Goal: Transaction & Acquisition: Subscribe to service/newsletter

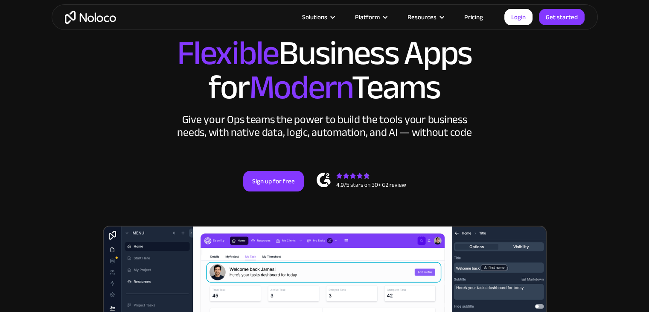
scroll to position [43, 0]
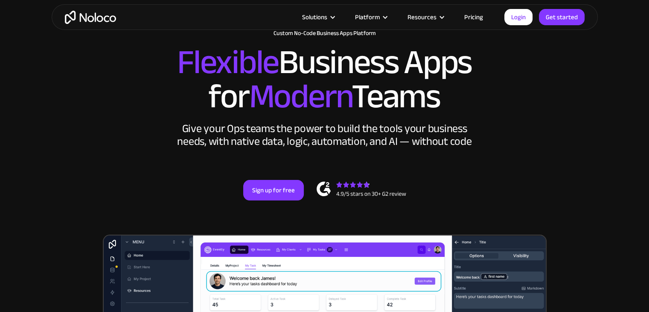
click at [488, 17] on link "Pricing" at bounding box center [474, 17] width 40 height 11
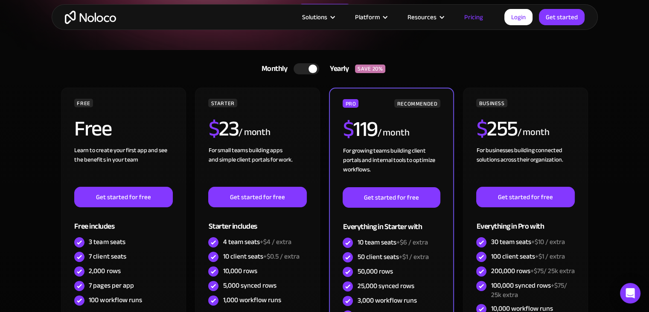
scroll to position [128, 0]
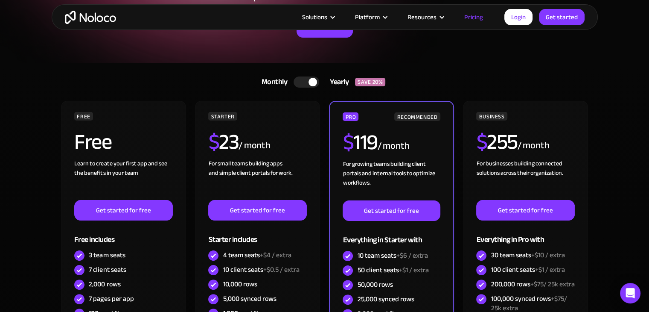
click at [303, 81] on div at bounding box center [307, 81] width 26 height 11
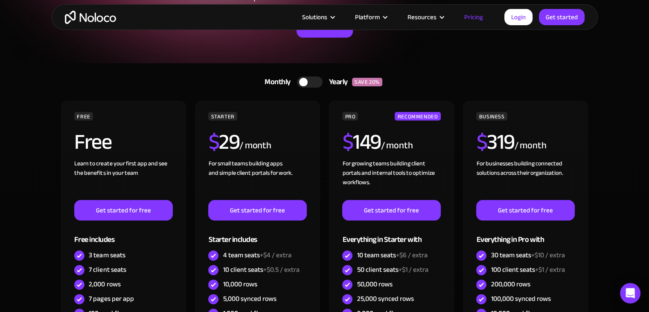
click at [303, 81] on div at bounding box center [303, 82] width 9 height 9
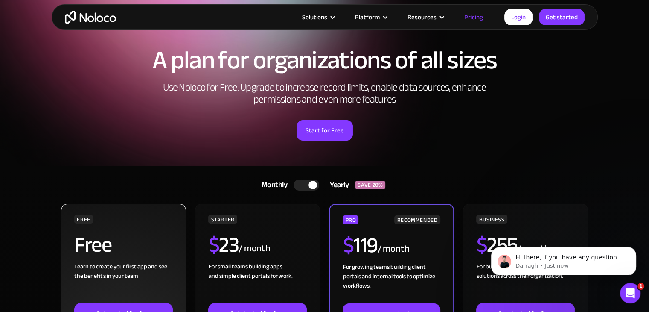
scroll to position [0, 0]
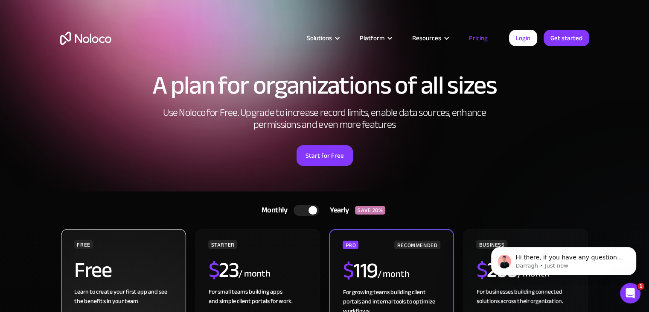
click at [135, 165] on div "Start for Free" at bounding box center [324, 152] width 529 height 26
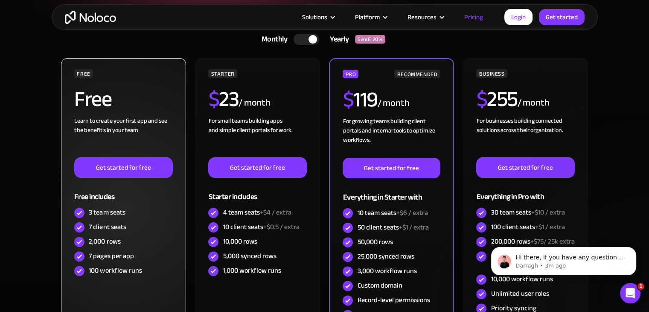
scroll to position [213, 0]
